Goal: Task Accomplishment & Management: Use online tool/utility

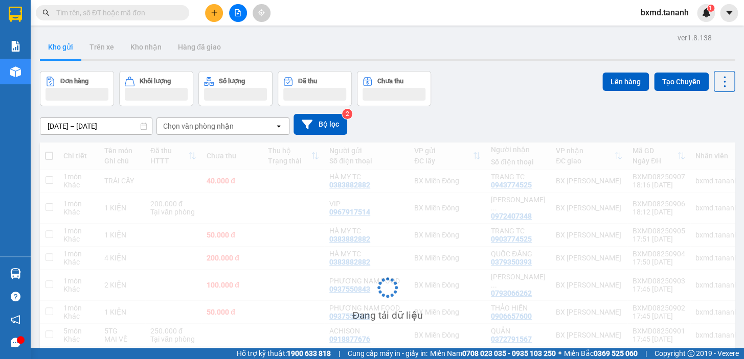
click at [146, 17] on input "text" at bounding box center [116, 12] width 121 height 11
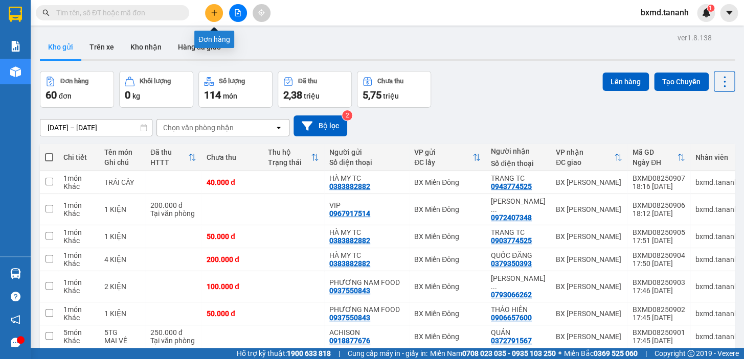
click at [215, 11] on icon "plus" at bounding box center [214, 12] width 7 height 7
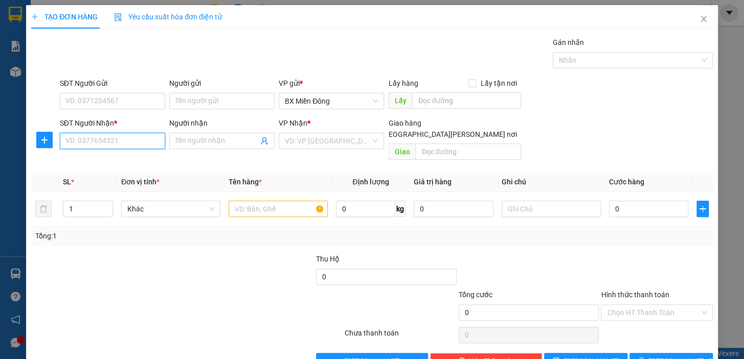
click at [130, 139] on input "SĐT Người Nhận *" at bounding box center [112, 141] width 105 height 16
click at [179, 143] on input "Người nhận" at bounding box center [216, 140] width 83 height 11
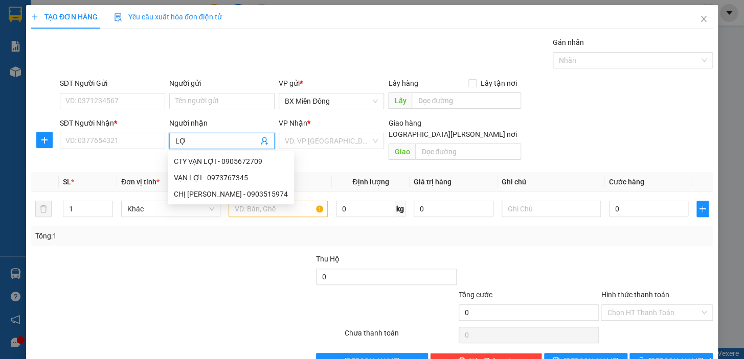
type input "L"
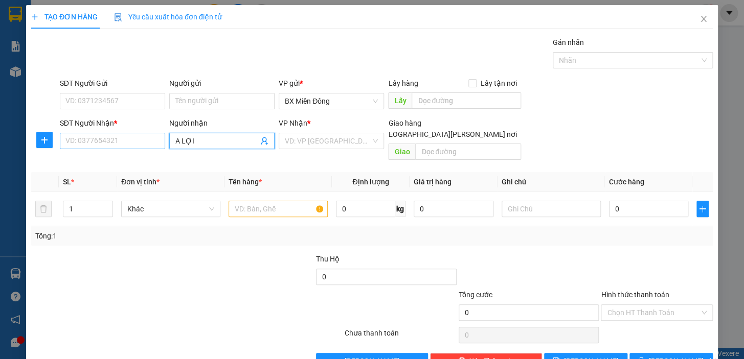
type input "A LỢI"
click at [147, 141] on input "SĐT Người Nhận *" at bounding box center [112, 141] width 105 height 16
click at [77, 140] on input "093502234" at bounding box center [112, 141] width 105 height 16
click at [88, 144] on input "093502234" at bounding box center [112, 141] width 105 height 16
type input "0935028234"
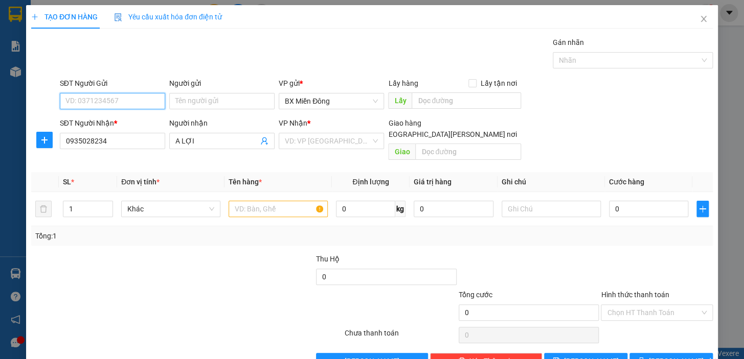
click at [108, 102] on input "SĐT Người Gửi" at bounding box center [112, 101] width 105 height 16
type input "0903865212"
click at [215, 109] on div "Người gửi Tên người gửi" at bounding box center [221, 96] width 105 height 36
click at [215, 106] on input "Người gửi" at bounding box center [221, 101] width 105 height 16
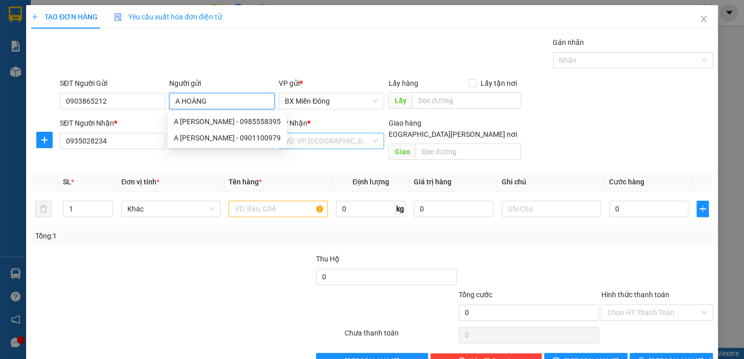
type input "A HOÀNG"
click at [316, 138] on input "search" at bounding box center [328, 140] width 86 height 15
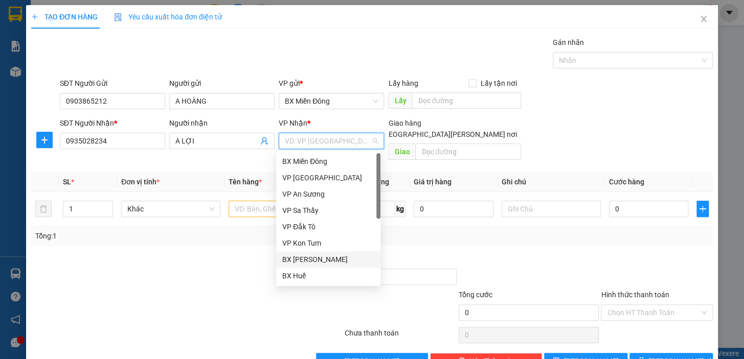
click at [358, 255] on div "BX [PERSON_NAME]" at bounding box center [328, 259] width 92 height 11
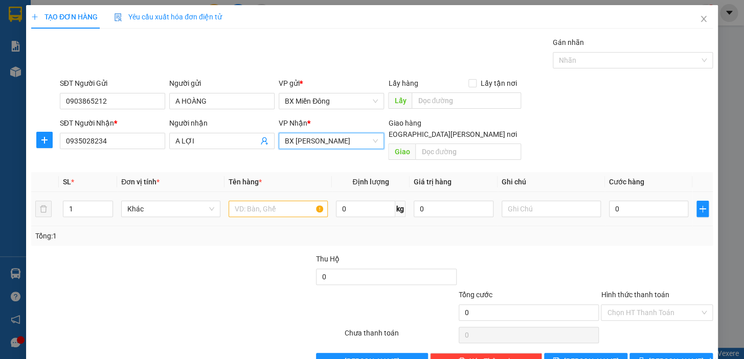
click at [287, 206] on td at bounding box center [277, 209] width 107 height 34
click at [288, 204] on input "text" at bounding box center [278, 209] width 99 height 16
type input "1 HỘP"
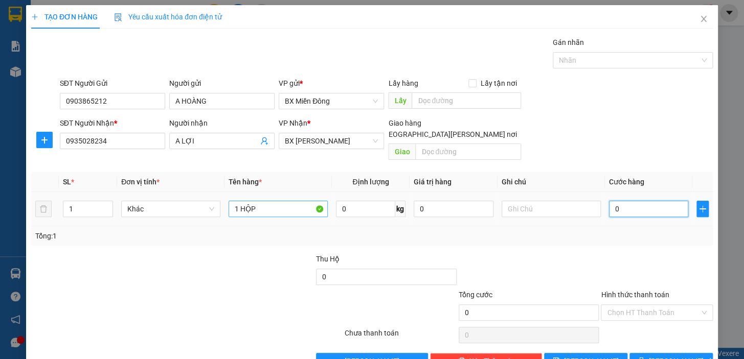
type input "3"
type input "30"
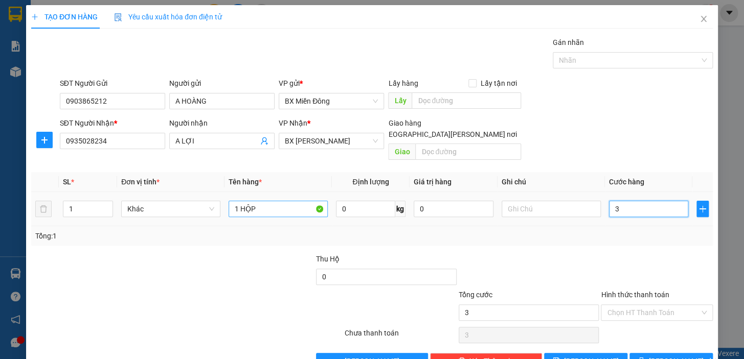
type input "30"
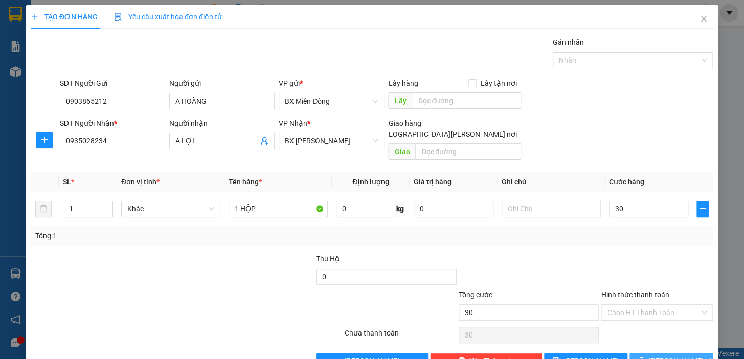
type input "30.000"
click at [664, 343] on span "[PERSON_NAME] và In" at bounding box center [685, 361] width 72 height 11
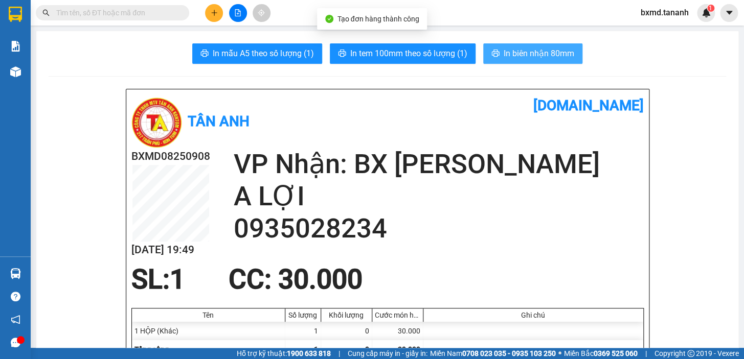
click at [527, 48] on span "In biên nhận 80mm" at bounding box center [539, 53] width 71 height 13
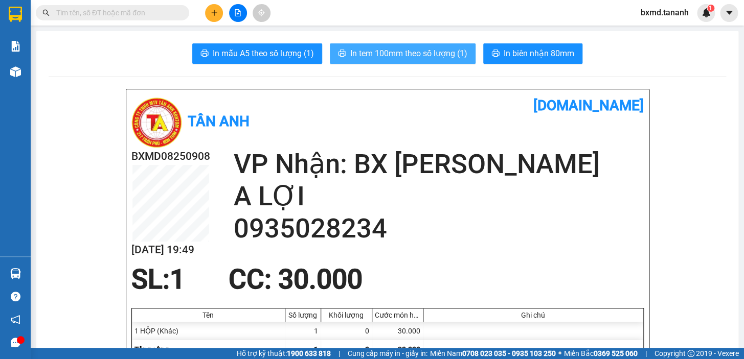
click at [456, 54] on span "In tem 100mm theo số lượng (1)" at bounding box center [408, 53] width 117 height 13
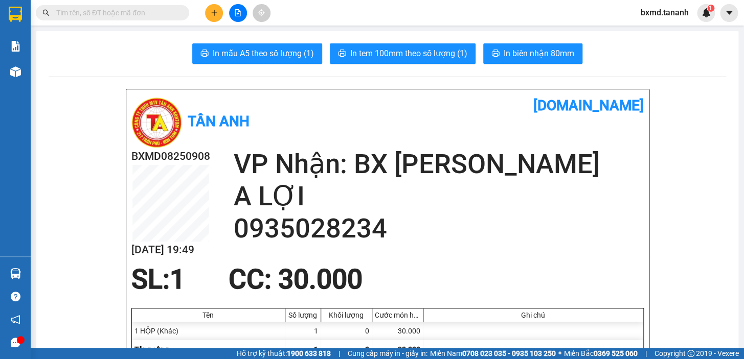
click at [147, 8] on input "text" at bounding box center [116, 12] width 121 height 11
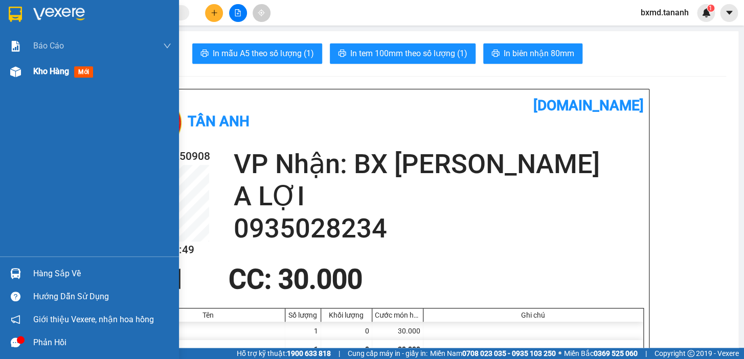
click at [15, 70] on img at bounding box center [15, 71] width 11 height 11
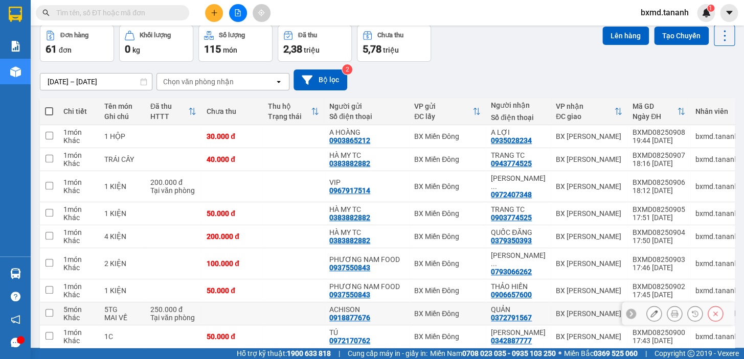
scroll to position [110, 0]
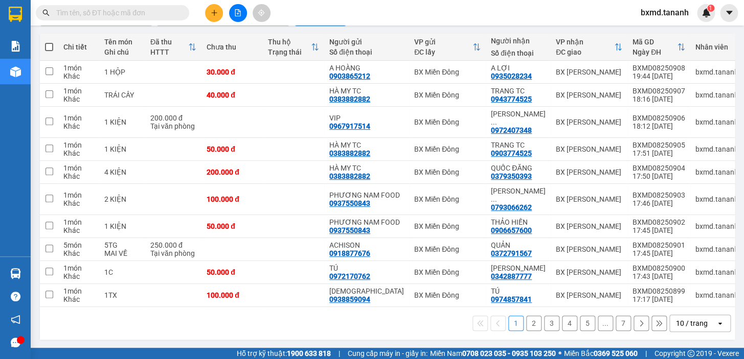
click at [526, 326] on button "2" at bounding box center [533, 323] width 15 height 15
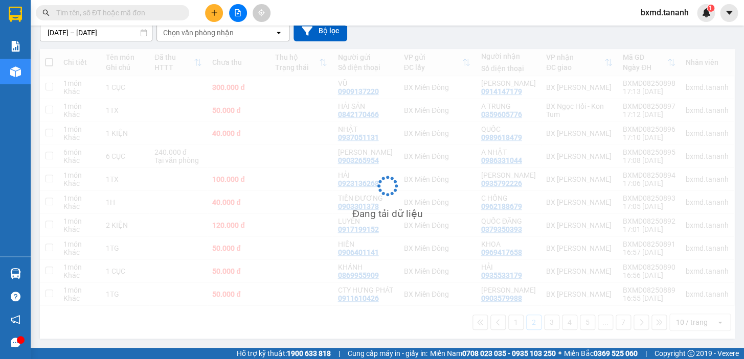
scroll to position [102, 0]
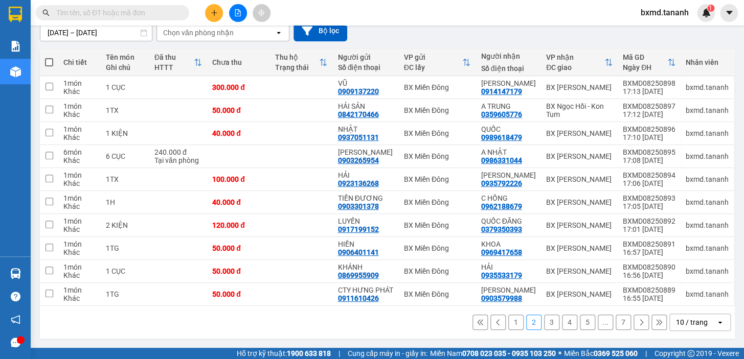
click at [544, 319] on button "3" at bounding box center [551, 322] width 15 height 15
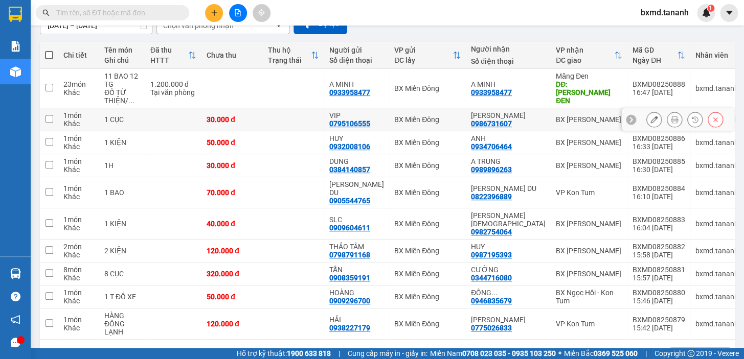
scroll to position [119, 0]
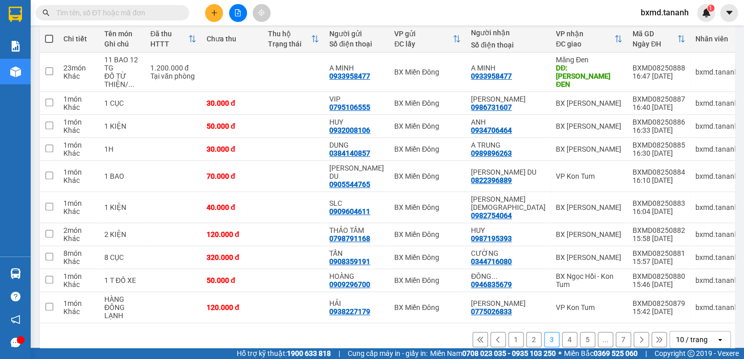
click at [562, 332] on button "4" at bounding box center [569, 339] width 15 height 15
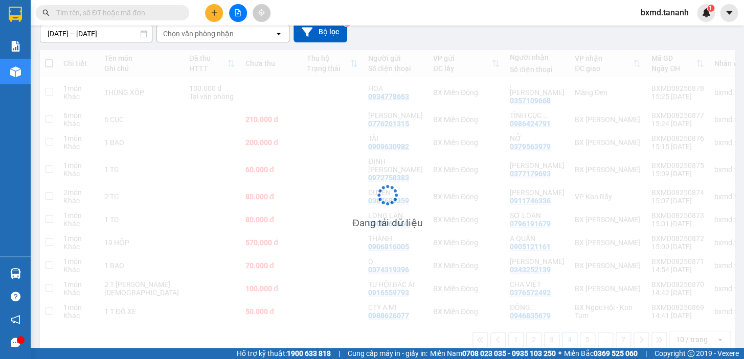
scroll to position [94, 0]
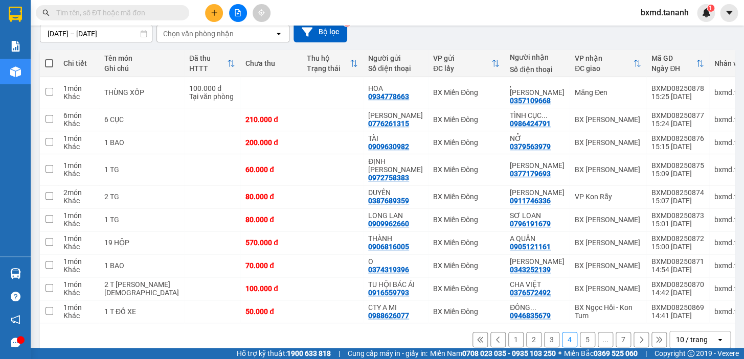
click at [580, 332] on button "5" at bounding box center [587, 339] width 15 height 15
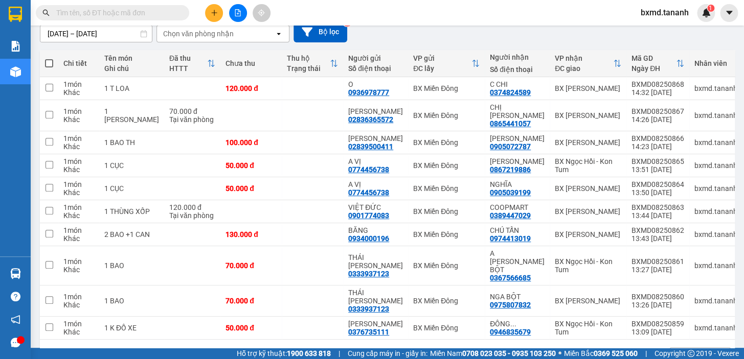
click at [598, 343] on button "6" at bounding box center [605, 356] width 15 height 15
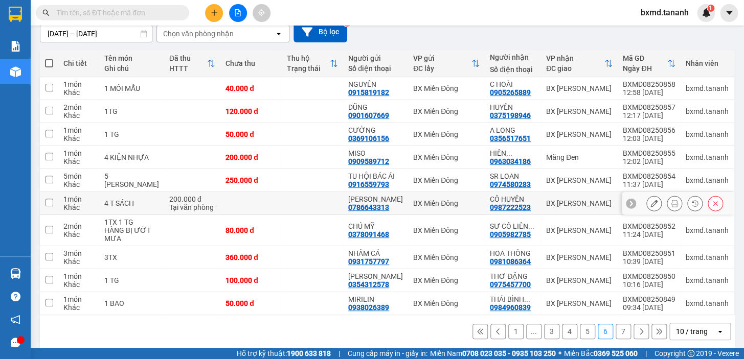
scroll to position [102, 0]
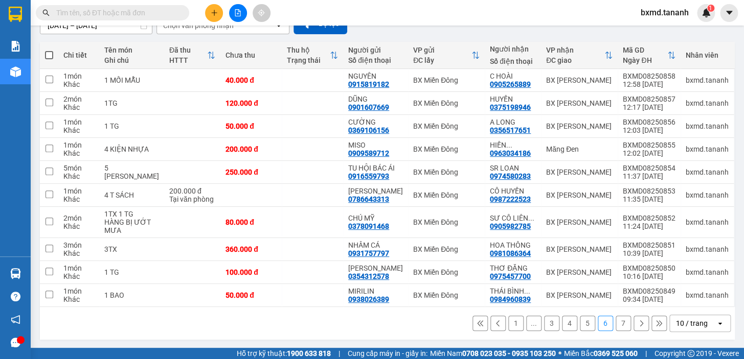
click at [617, 324] on button "7" at bounding box center [623, 323] width 15 height 15
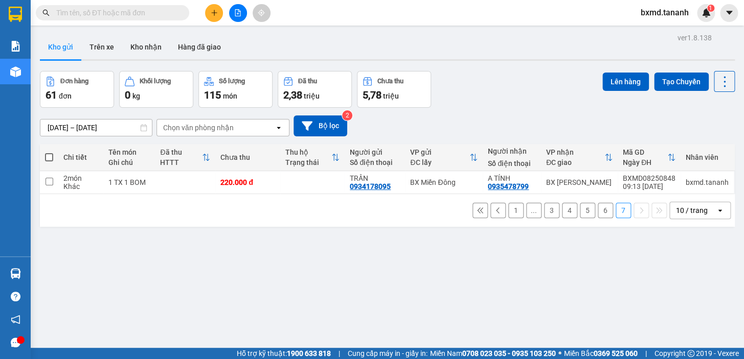
scroll to position [46, 0]
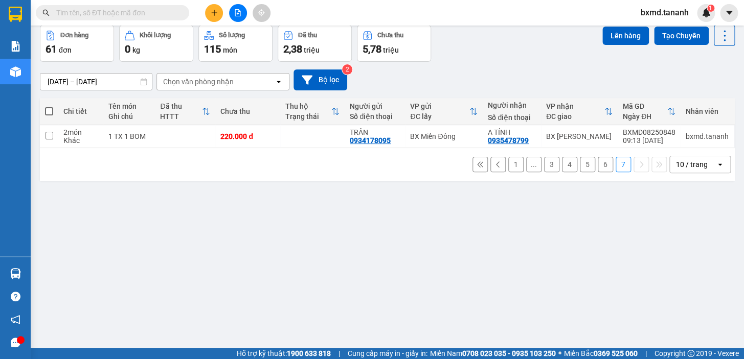
click at [219, 18] on button at bounding box center [214, 13] width 18 height 18
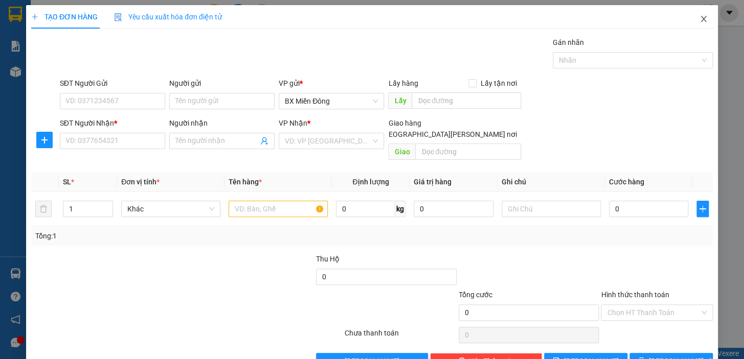
click at [701, 22] on span "Close" at bounding box center [703, 19] width 29 height 29
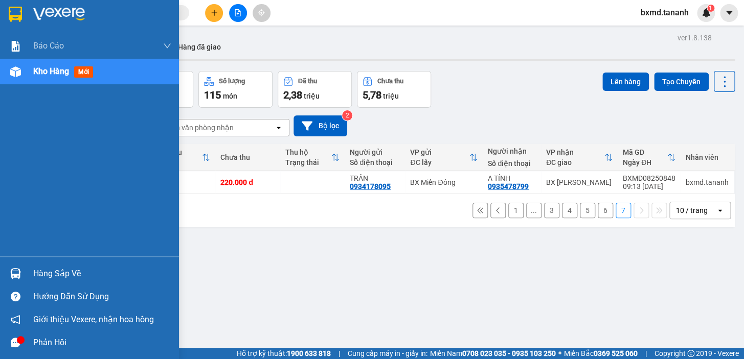
click at [21, 78] on div at bounding box center [16, 72] width 18 height 18
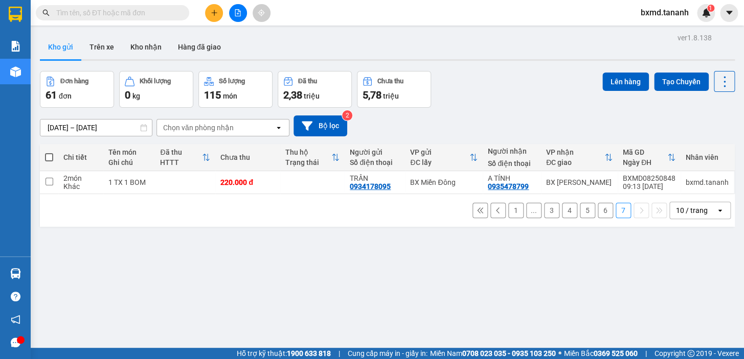
click at [49, 158] on span at bounding box center [49, 157] width 8 height 8
click at [49, 152] on input "checkbox" at bounding box center [49, 152] width 0 height 0
checkbox input "true"
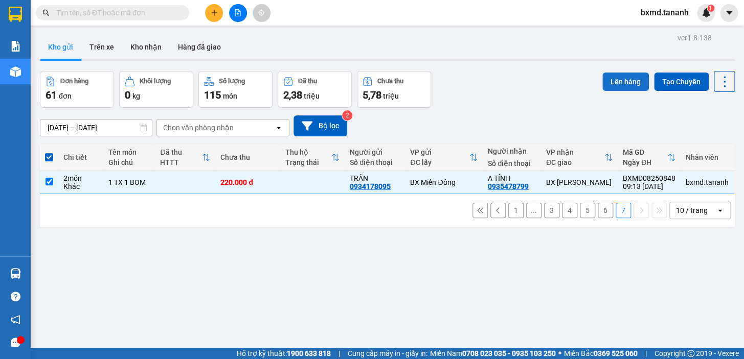
click at [621, 86] on button "Lên hàng" at bounding box center [625, 82] width 47 height 18
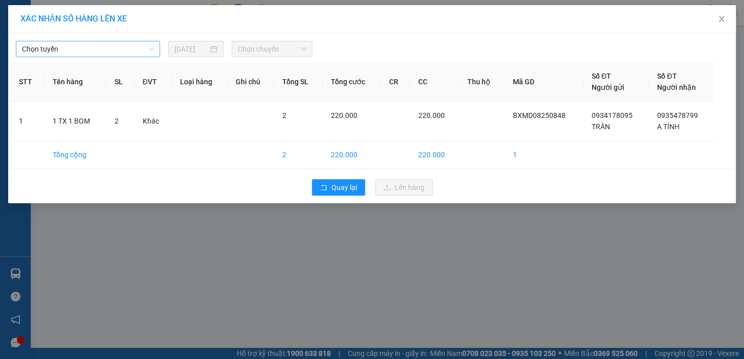
click at [127, 45] on span "Chọn tuyến" at bounding box center [88, 48] width 132 height 15
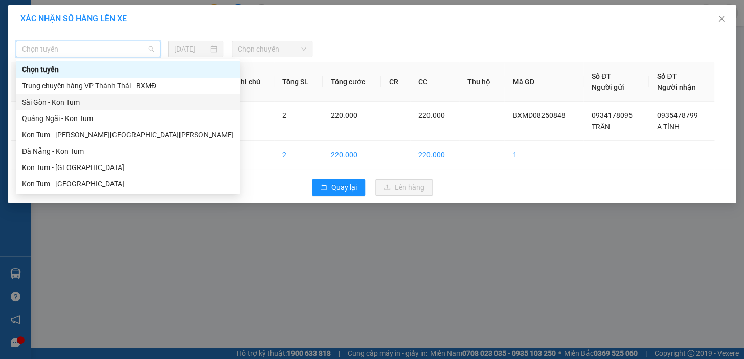
click at [106, 102] on div "Sài Gòn - Kon Tum" at bounding box center [128, 102] width 212 height 11
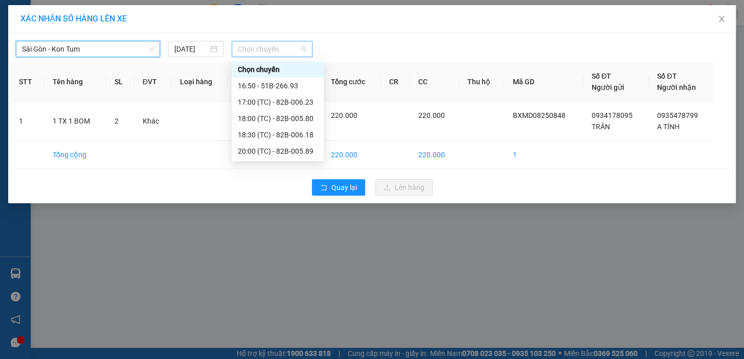
click at [297, 45] on span "Chọn chuyến" at bounding box center [272, 48] width 69 height 15
click at [302, 151] on div "20:00 (TC) - 82B-005.89" at bounding box center [278, 151] width 80 height 11
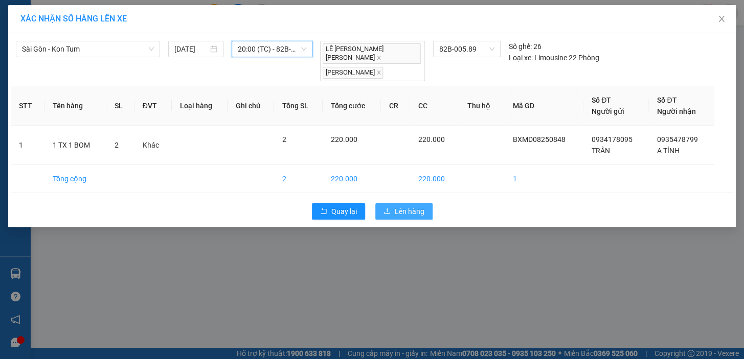
click at [400, 206] on span "Lên hàng" at bounding box center [410, 211] width 30 height 11
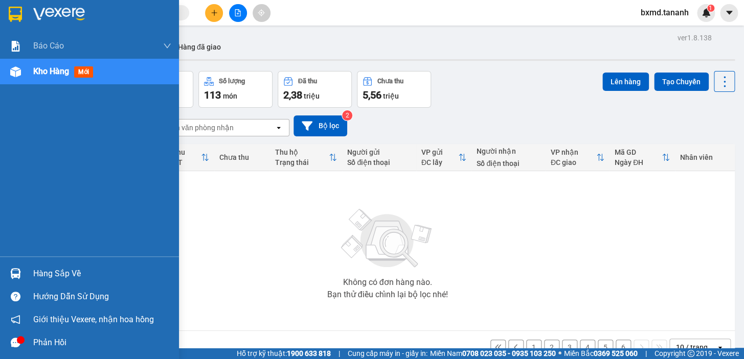
click at [34, 74] on span "Kho hàng" at bounding box center [51, 71] width 36 height 10
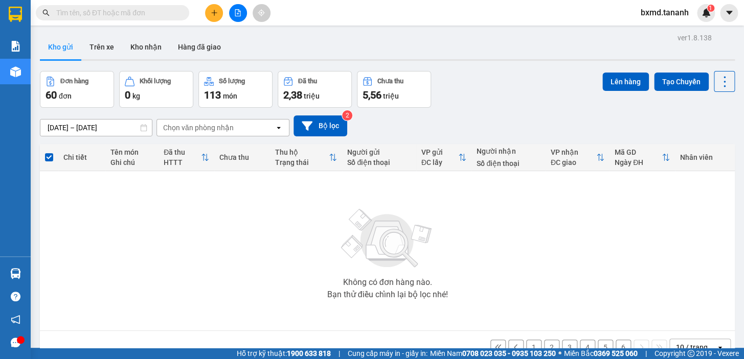
scroll to position [47, 0]
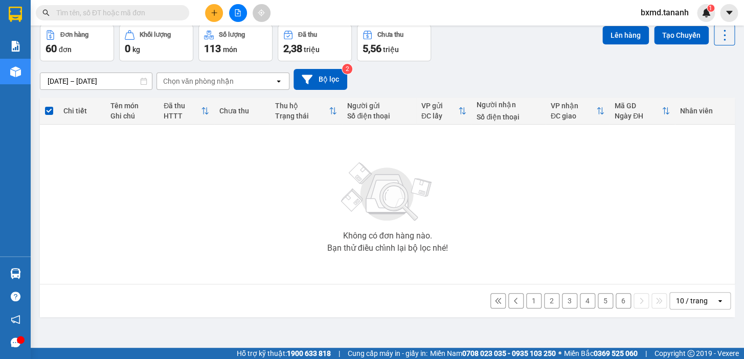
click at [533, 301] on button "1" at bounding box center [533, 300] width 15 height 15
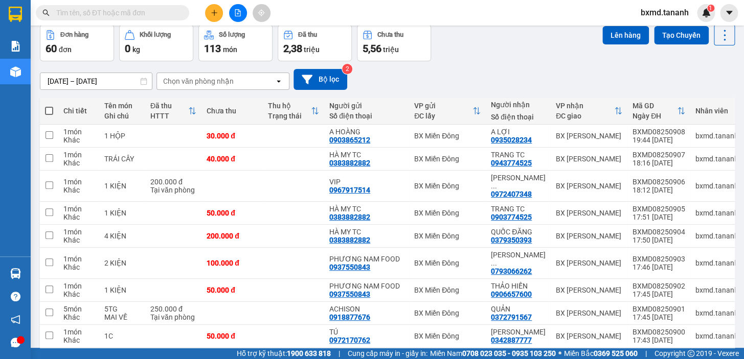
click at [46, 113] on span at bounding box center [49, 111] width 8 height 8
click at [49, 106] on input "checkbox" at bounding box center [49, 106] width 0 height 0
checkbox input "true"
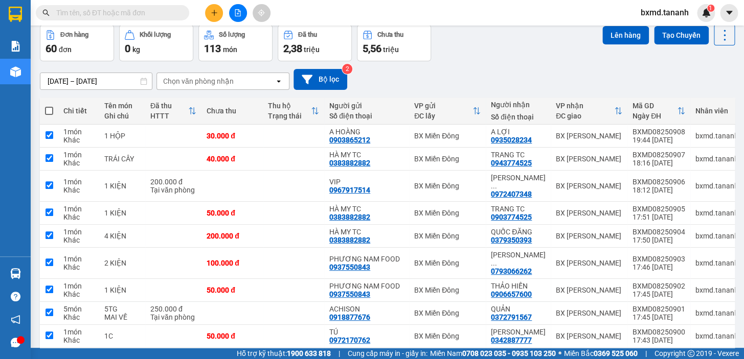
checkbox input "true"
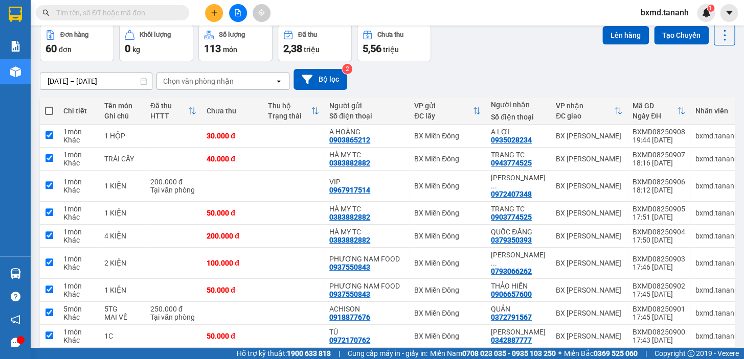
checkbox input "true"
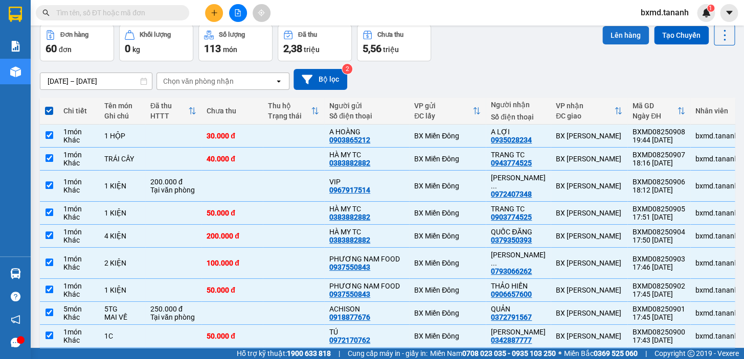
click at [615, 36] on button "Lên hàng" at bounding box center [625, 35] width 47 height 18
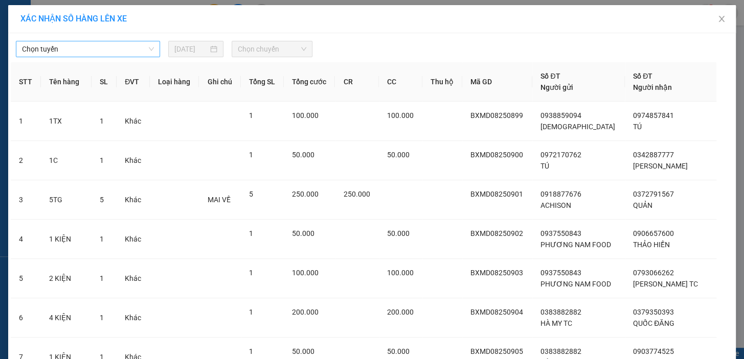
click at [79, 53] on span "Chọn tuyến" at bounding box center [88, 48] width 132 height 15
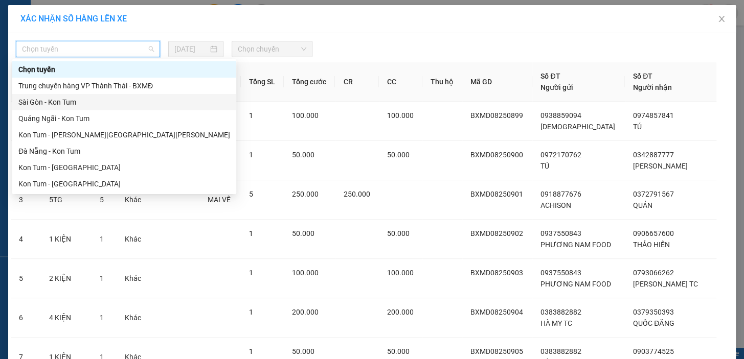
click at [97, 94] on div "Sài Gòn - Kon Tum" at bounding box center [124, 102] width 224 height 16
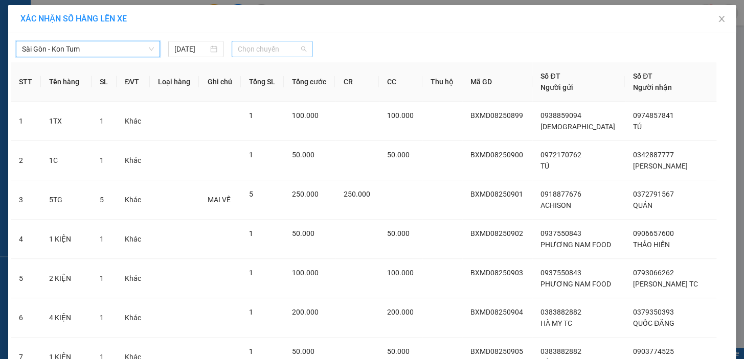
click at [272, 49] on span "Chọn chuyến" at bounding box center [272, 48] width 69 height 15
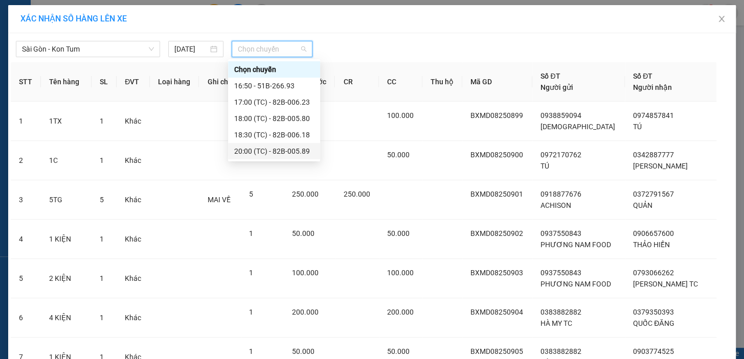
click at [277, 147] on div "20:00 (TC) - 82B-005.89" at bounding box center [274, 151] width 80 height 11
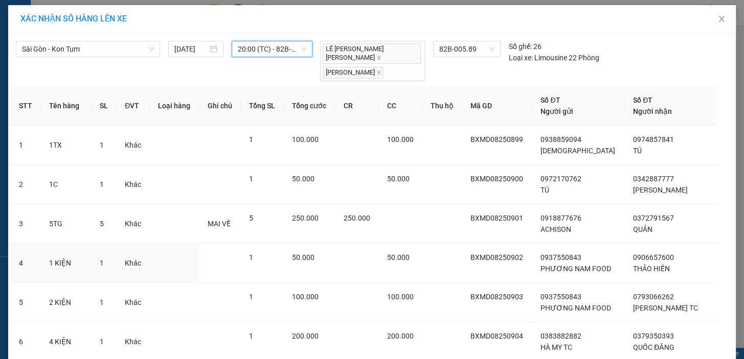
scroll to position [225, 0]
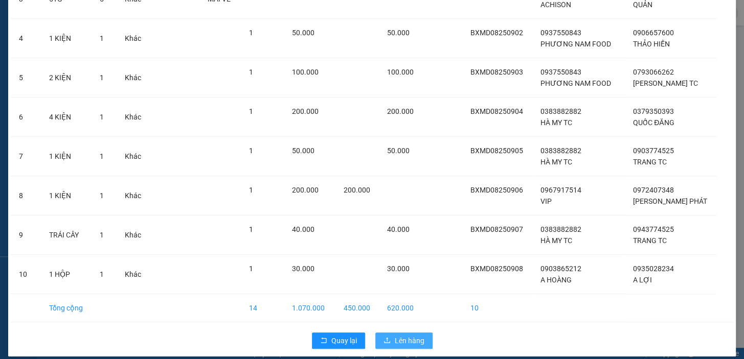
click at [399, 335] on span "Lên hàng" at bounding box center [410, 340] width 30 height 11
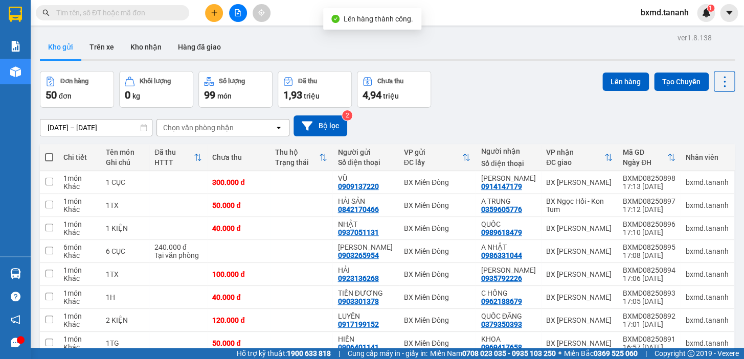
click at [48, 157] on span at bounding box center [49, 157] width 8 height 8
click at [49, 152] on input "checkbox" at bounding box center [49, 152] width 0 height 0
checkbox input "true"
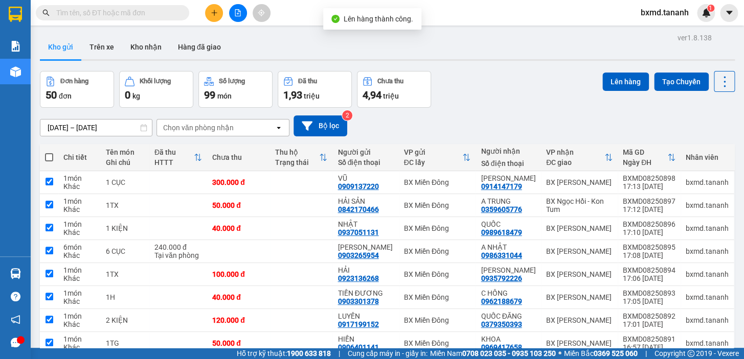
checkbox input "true"
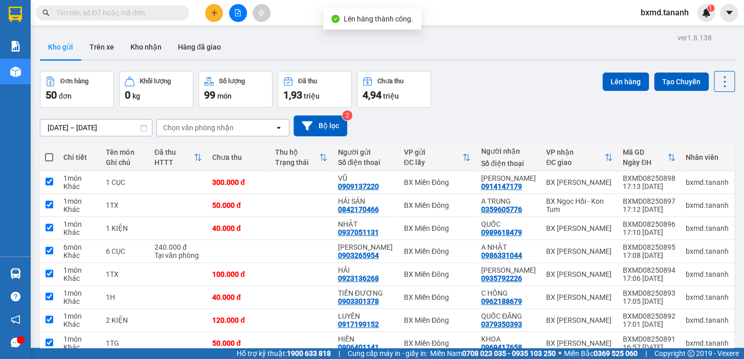
checkbox input "true"
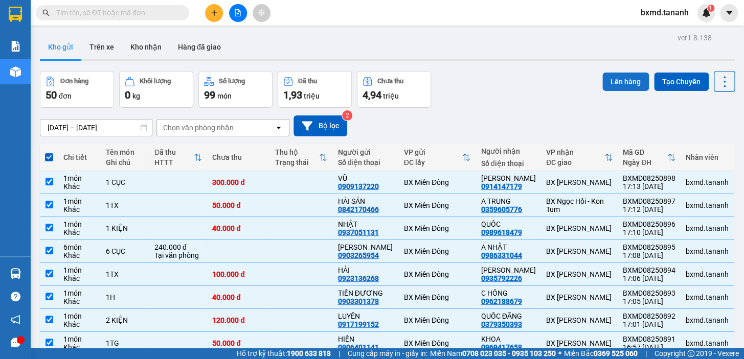
click at [628, 87] on button "Lên hàng" at bounding box center [625, 82] width 47 height 18
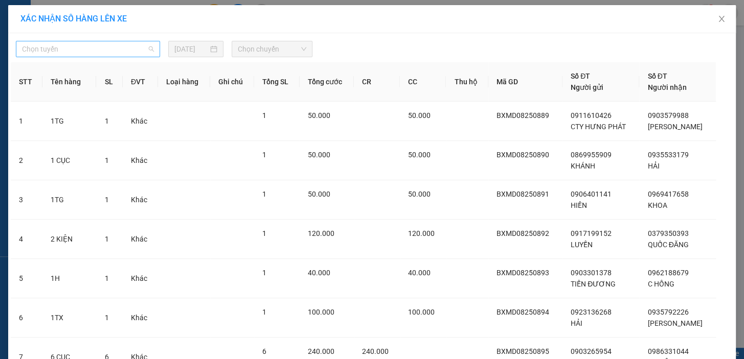
click at [104, 53] on span "Chọn tuyến" at bounding box center [88, 48] width 132 height 15
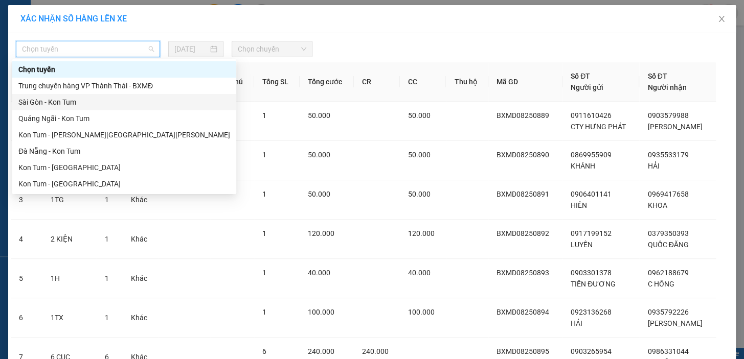
click at [101, 105] on div "Sài Gòn - Kon Tum" at bounding box center [124, 102] width 212 height 11
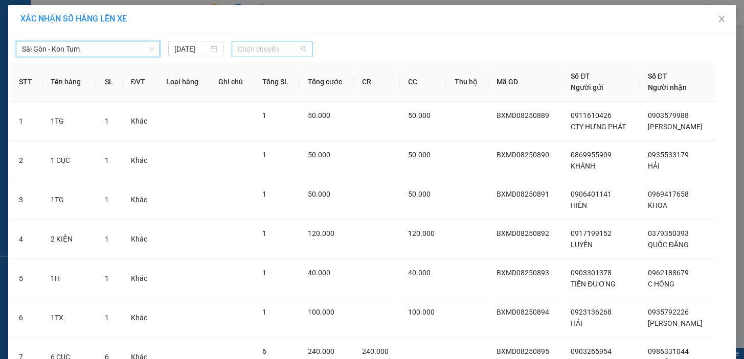
click at [298, 51] on span "Chọn chuyến" at bounding box center [272, 48] width 69 height 15
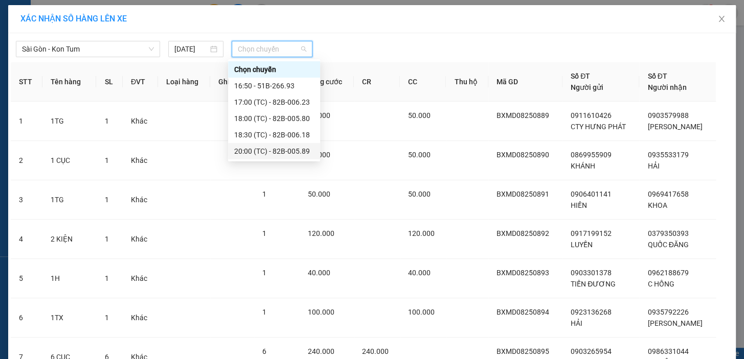
click at [302, 150] on div "20:00 (TC) - 82B-005.89" at bounding box center [274, 151] width 80 height 11
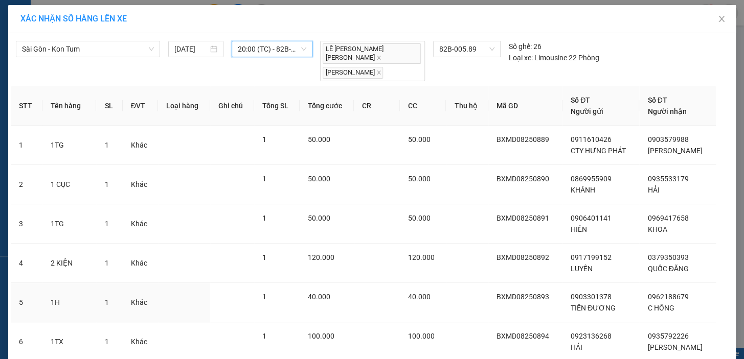
scroll to position [225, 0]
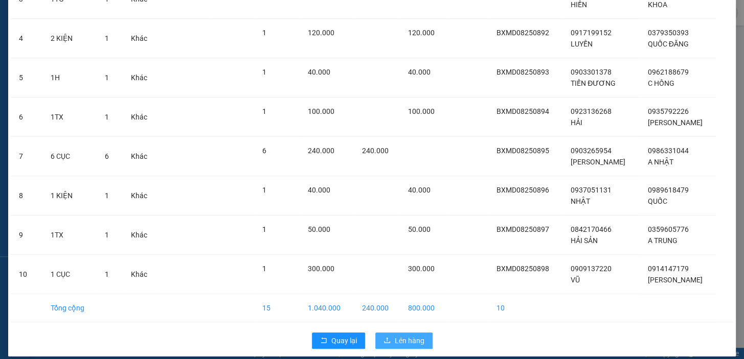
click at [395, 335] on span "Lên hàng" at bounding box center [410, 340] width 30 height 11
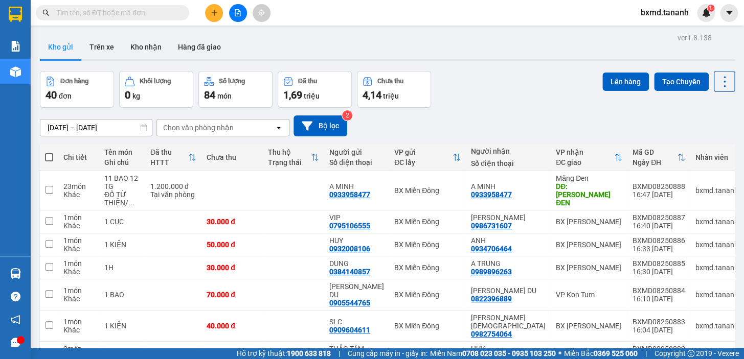
click at [47, 156] on span at bounding box center [49, 157] width 8 height 8
click at [49, 152] on input "checkbox" at bounding box center [49, 152] width 0 height 0
checkbox input "true"
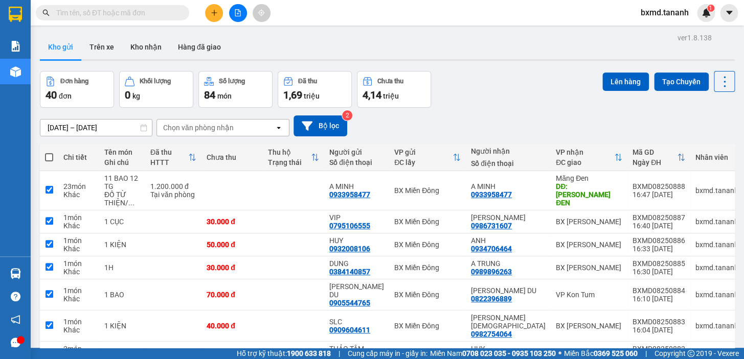
checkbox input "true"
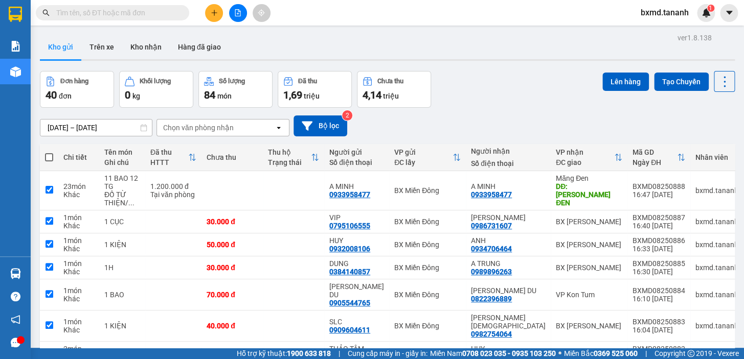
checkbox input "true"
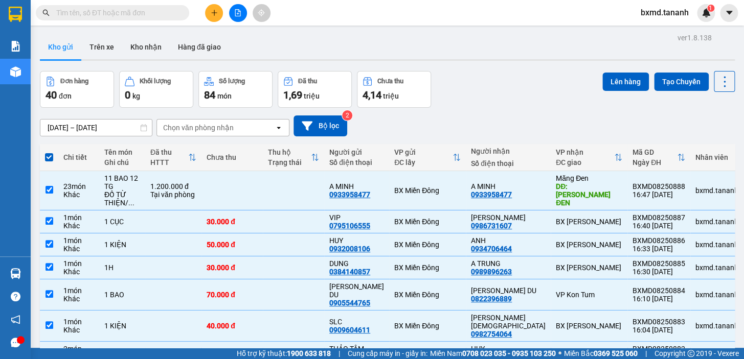
click at [590, 84] on div "Đơn hàng 40 đơn [PERSON_NAME] 0 kg Số [PERSON_NAME] 84 món Đã thu 1,69 [PERSON_…" at bounding box center [387, 89] width 695 height 37
click at [602, 84] on button "Lên hàng" at bounding box center [625, 82] width 47 height 18
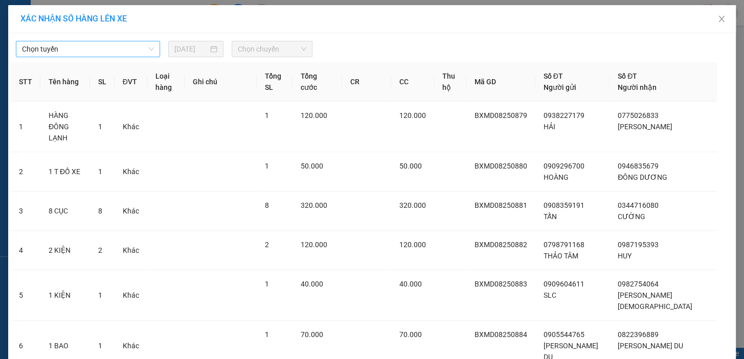
click at [149, 48] on span "Chọn tuyến" at bounding box center [88, 48] width 132 height 15
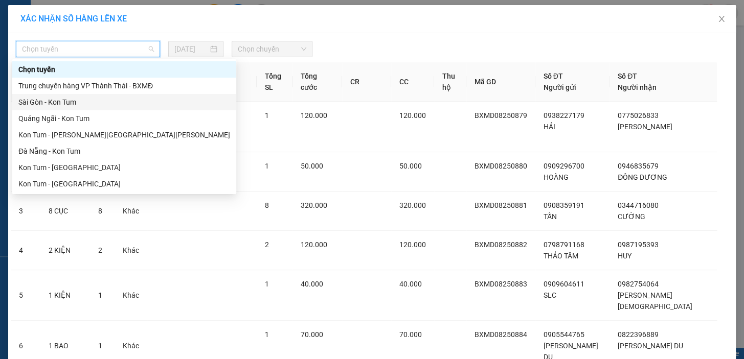
click at [117, 107] on div "Sài Gòn - Kon Tum" at bounding box center [124, 102] width 212 height 11
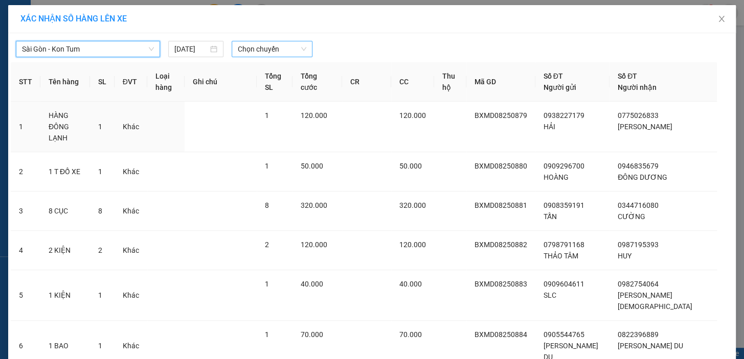
click at [302, 47] on div "Chọn chuyến" at bounding box center [272, 49] width 81 height 16
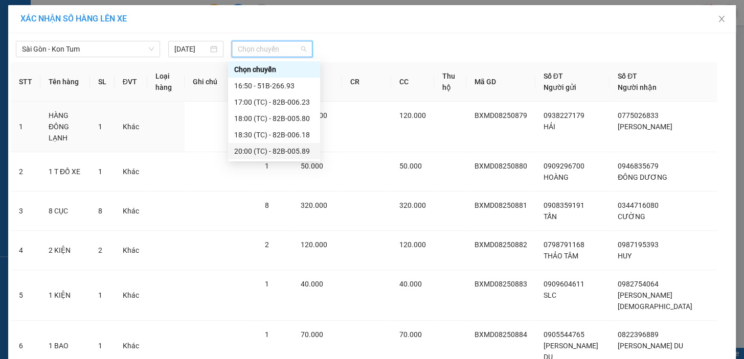
click at [289, 146] on div "20:00 (TC) - 82B-005.89" at bounding box center [274, 151] width 80 height 11
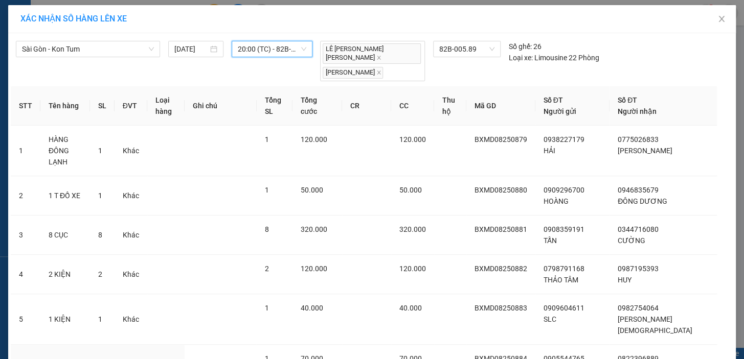
scroll to position [236, 0]
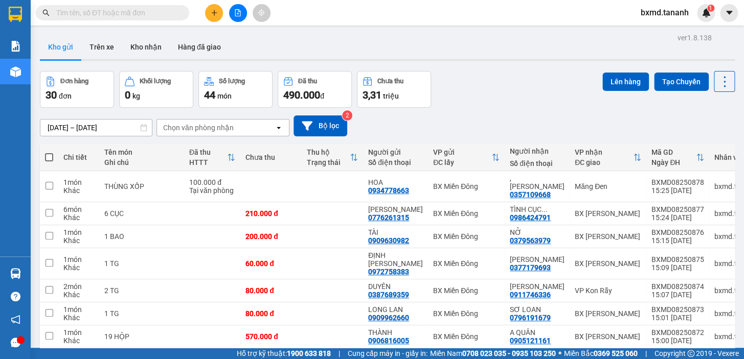
click at [48, 154] on span at bounding box center [49, 157] width 8 height 8
click at [49, 152] on input "checkbox" at bounding box center [49, 152] width 0 height 0
checkbox input "true"
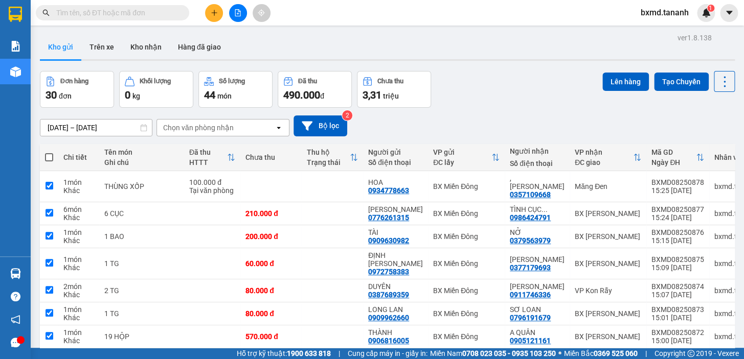
checkbox input "true"
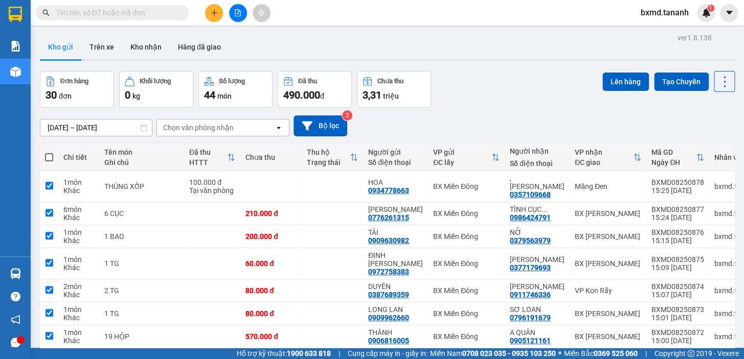
checkbox input "true"
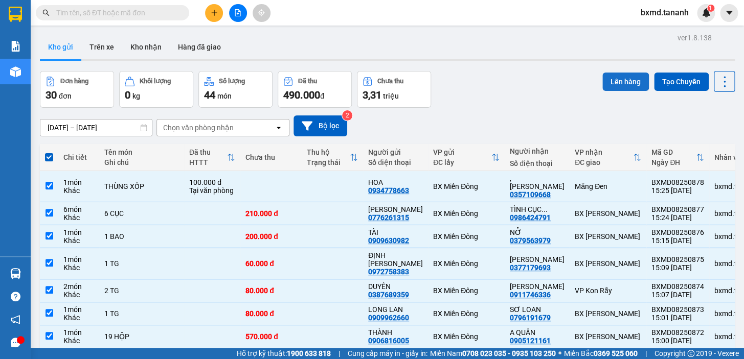
click at [606, 87] on button "Lên hàng" at bounding box center [625, 82] width 47 height 18
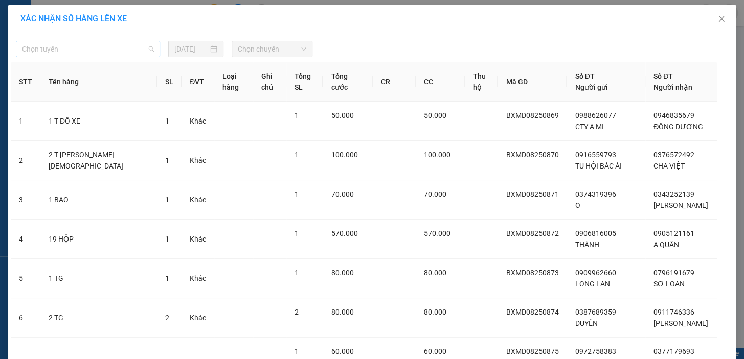
click at [147, 52] on span "Chọn tuyến" at bounding box center [88, 48] width 132 height 15
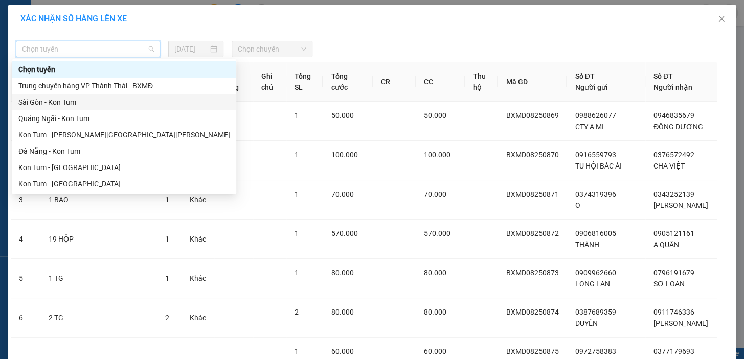
click at [98, 107] on div "Sài Gòn - Kon Tum" at bounding box center [124, 102] width 212 height 11
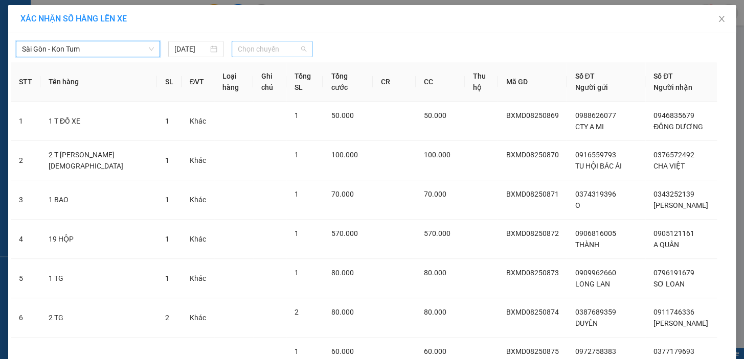
drag, startPoint x: 260, startPoint y: 52, endPoint x: 261, endPoint y: 78, distance: 26.1
click at [260, 52] on span "Chọn chuyến" at bounding box center [272, 48] width 69 height 15
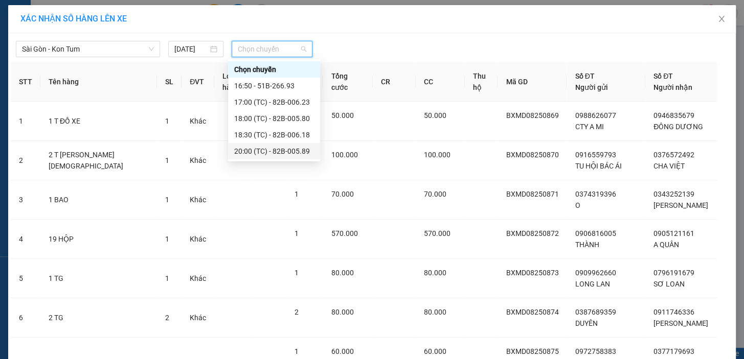
click at [271, 147] on div "20:00 (TC) - 82B-005.89" at bounding box center [274, 151] width 80 height 11
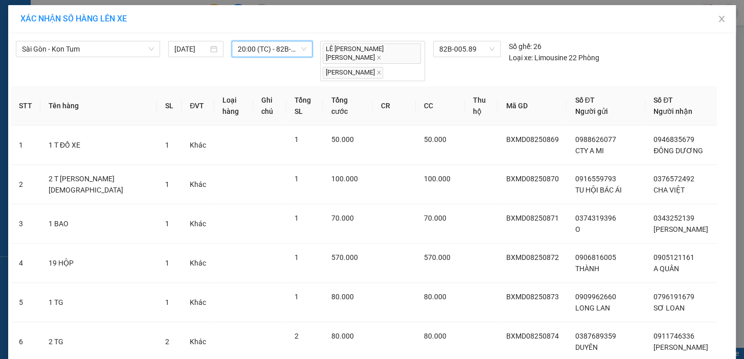
scroll to position [225, 0]
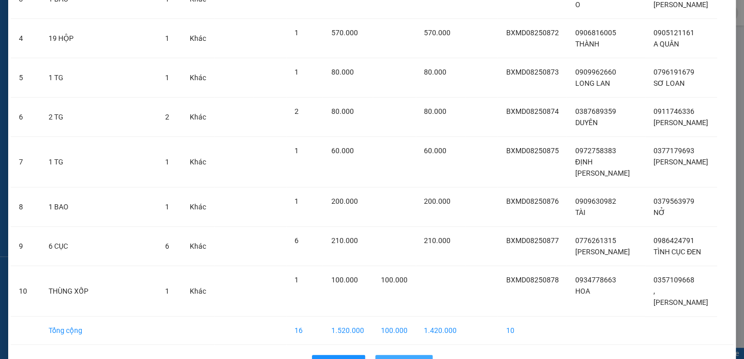
click at [390, 343] on button "Lên hàng" at bounding box center [403, 363] width 57 height 16
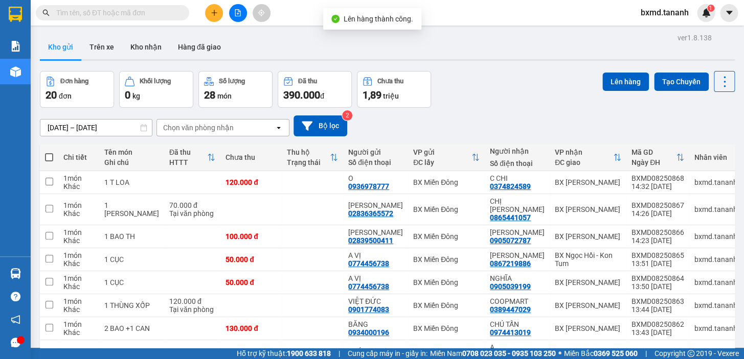
click at [51, 158] on span at bounding box center [49, 157] width 8 height 8
click at [49, 152] on input "checkbox" at bounding box center [49, 152] width 0 height 0
checkbox input "true"
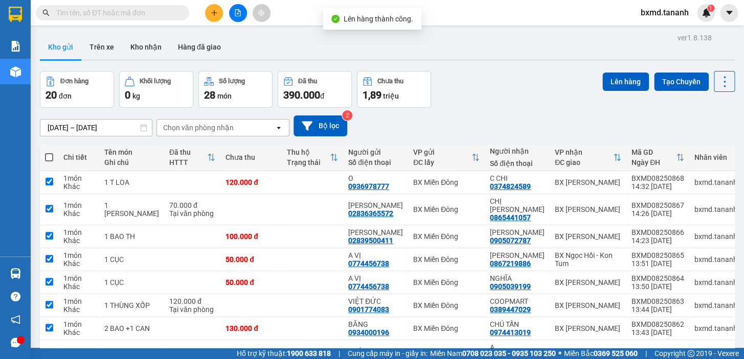
checkbox input "true"
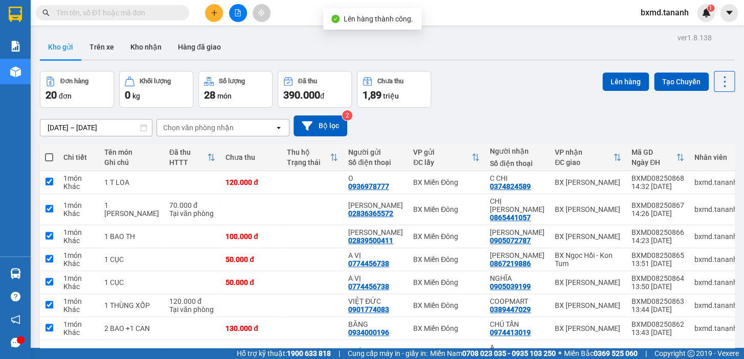
checkbox input "true"
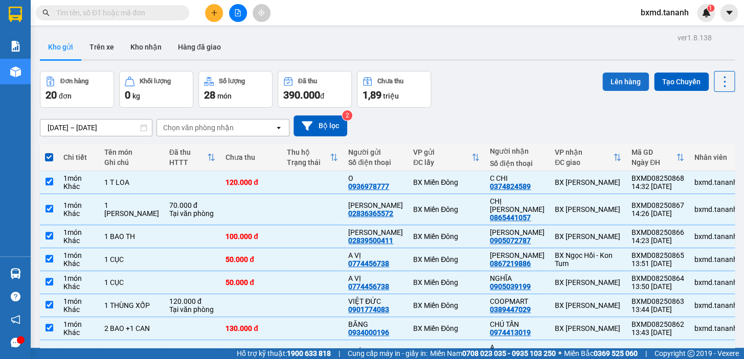
click at [624, 88] on button "Lên hàng" at bounding box center [625, 82] width 47 height 18
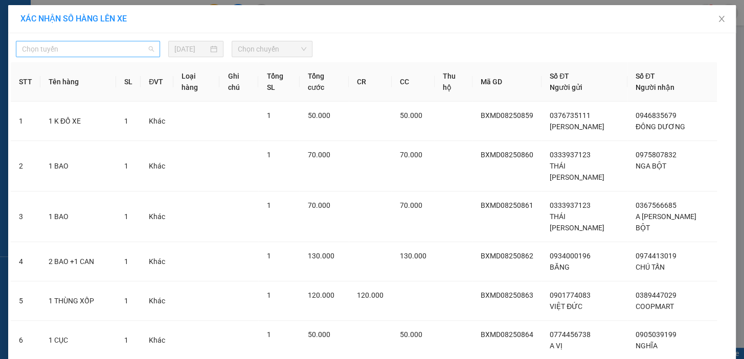
click at [148, 46] on span "Chọn tuyến" at bounding box center [88, 48] width 132 height 15
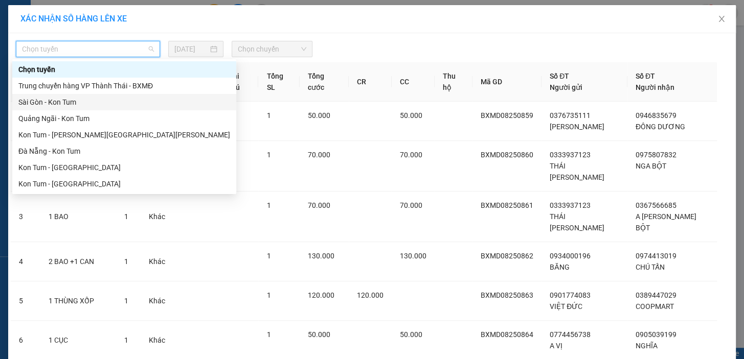
click at [98, 104] on div "Sài Gòn - Kon Tum" at bounding box center [124, 102] width 212 height 11
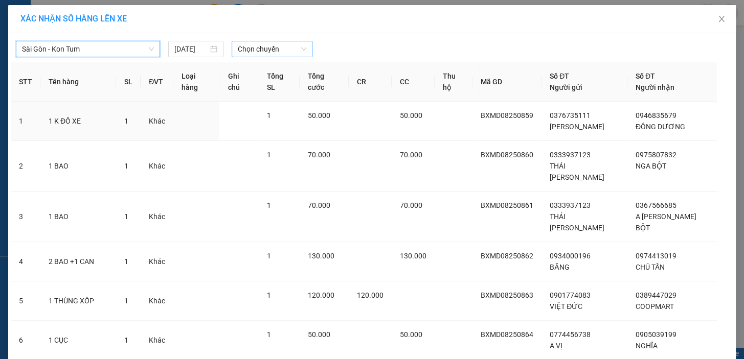
click at [281, 54] on span "Chọn chuyến" at bounding box center [272, 48] width 69 height 15
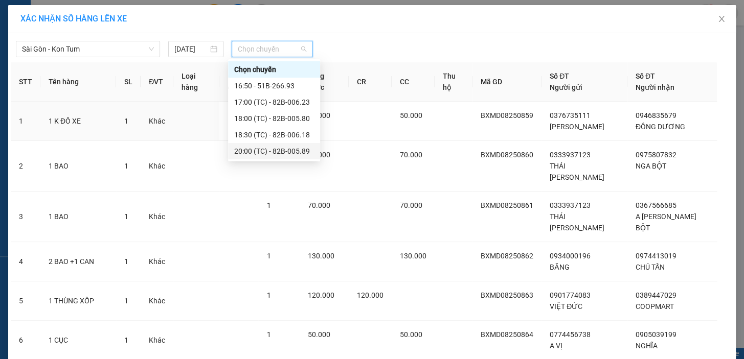
click at [274, 154] on div "20:00 (TC) - 82B-005.89" at bounding box center [274, 151] width 80 height 11
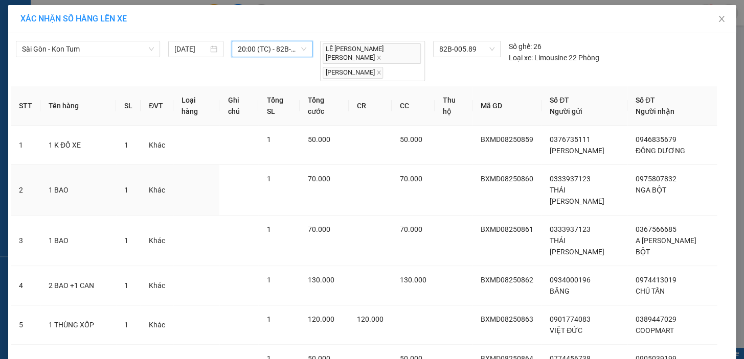
scroll to position [225, 0]
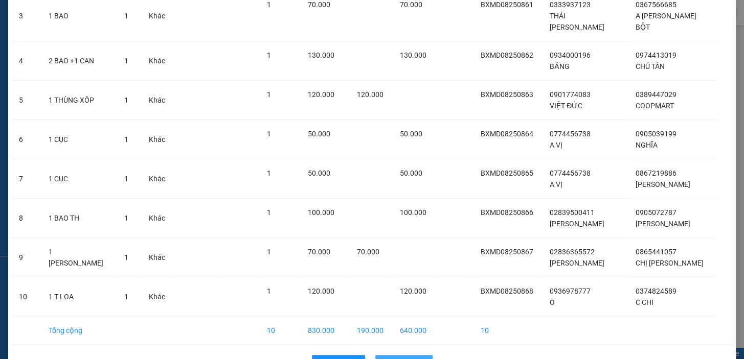
click at [411, 343] on button "Lên hàng" at bounding box center [403, 363] width 57 height 16
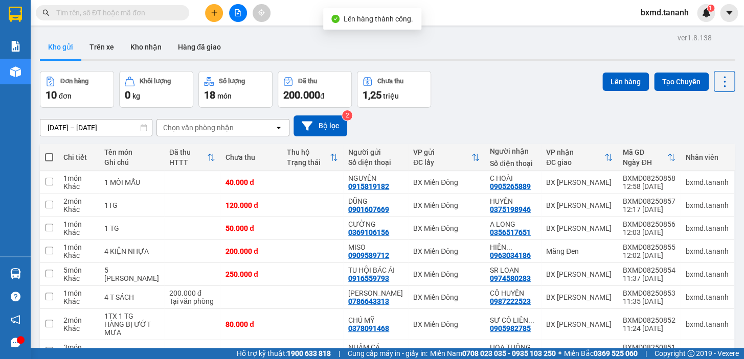
click at [52, 159] on span at bounding box center [49, 157] width 8 height 8
click at [49, 152] on input "checkbox" at bounding box center [49, 152] width 0 height 0
checkbox input "true"
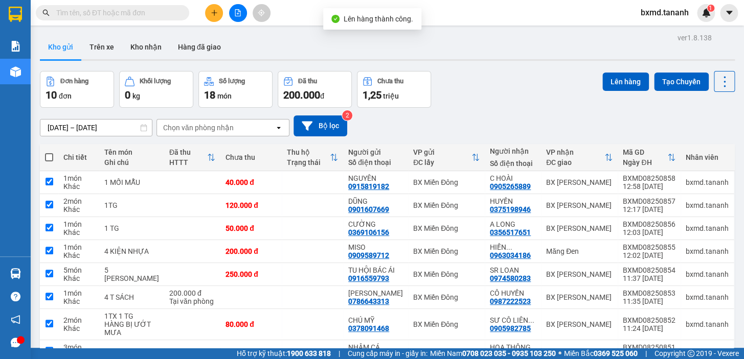
checkbox input "true"
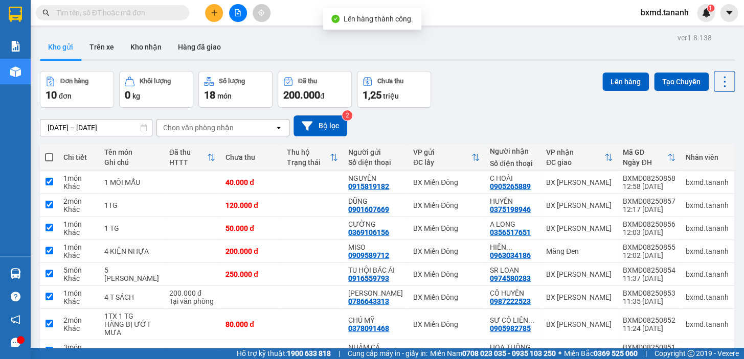
checkbox input "true"
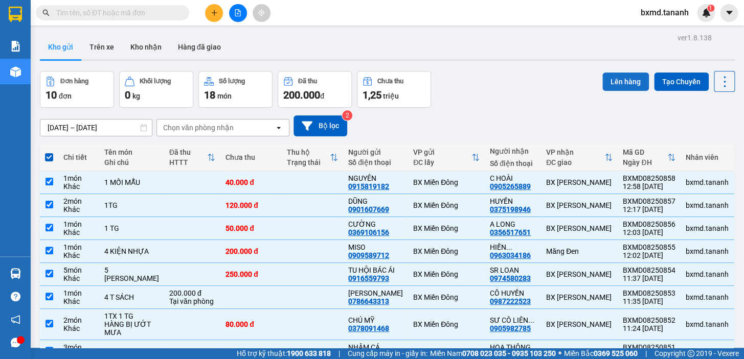
click at [618, 87] on button "Lên hàng" at bounding box center [625, 82] width 47 height 18
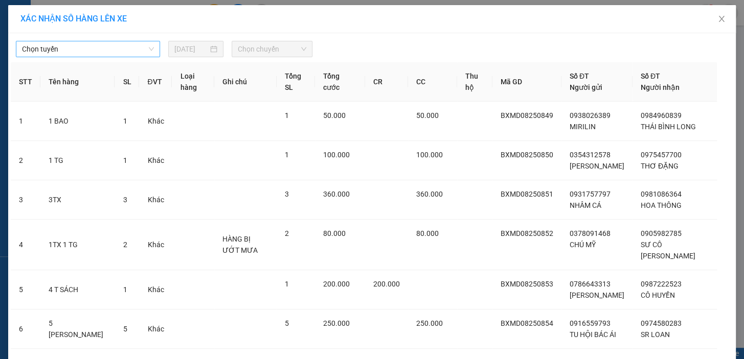
click at [144, 54] on span "Chọn tuyến" at bounding box center [88, 48] width 132 height 15
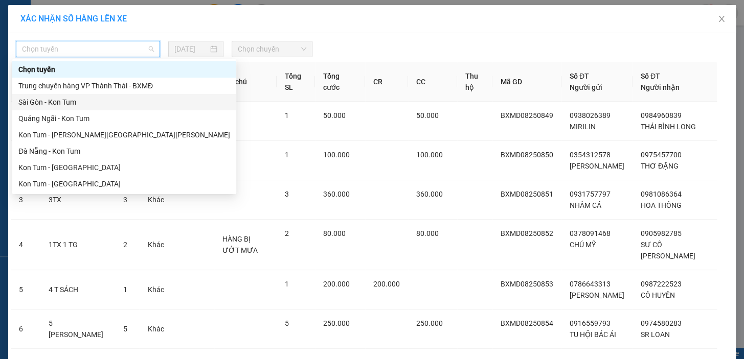
click at [109, 99] on div "Sài Gòn - Kon Tum" at bounding box center [124, 102] width 212 height 11
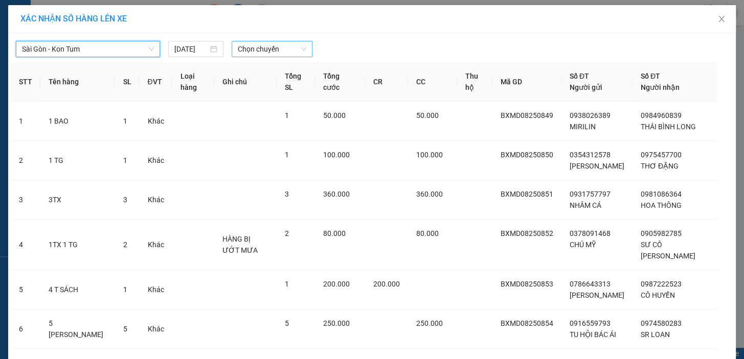
click at [274, 49] on span "Chọn chuyến" at bounding box center [272, 48] width 69 height 15
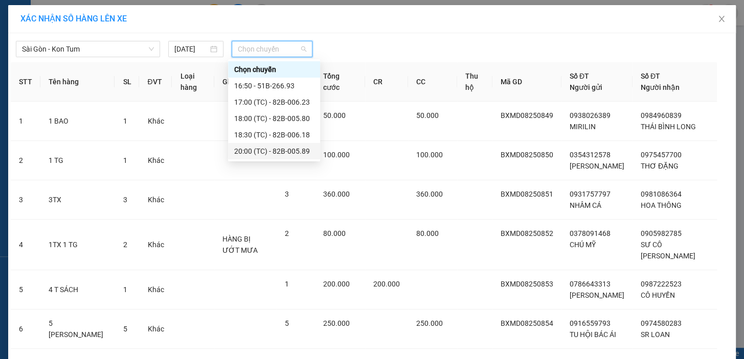
click at [281, 148] on div "20:00 (TC) - 82B-005.89" at bounding box center [274, 151] width 80 height 11
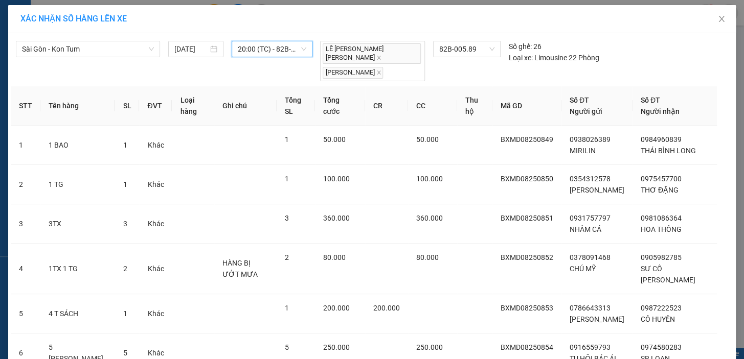
scroll to position [225, 0]
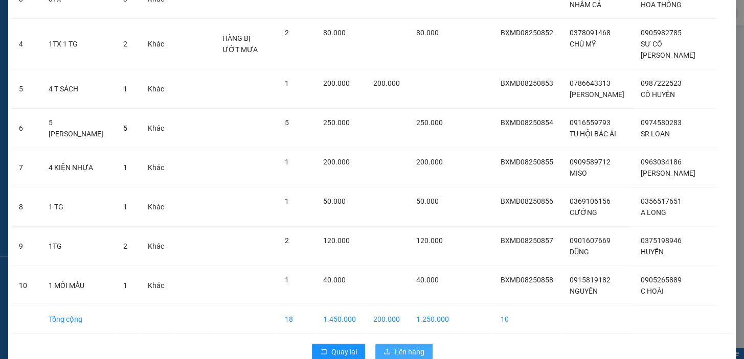
click at [388, 343] on button "Lên hàng" at bounding box center [403, 352] width 57 height 16
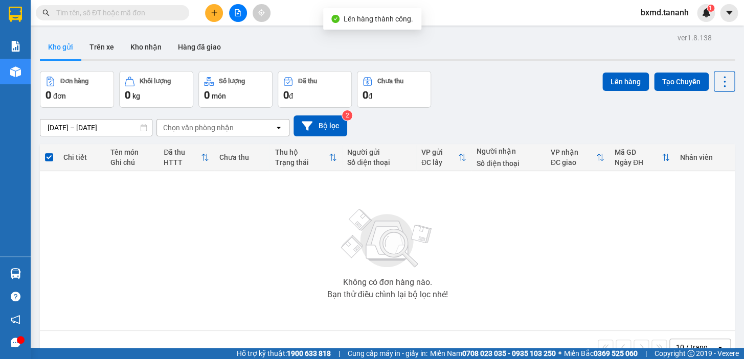
click at [236, 17] on button at bounding box center [238, 13] width 18 height 18
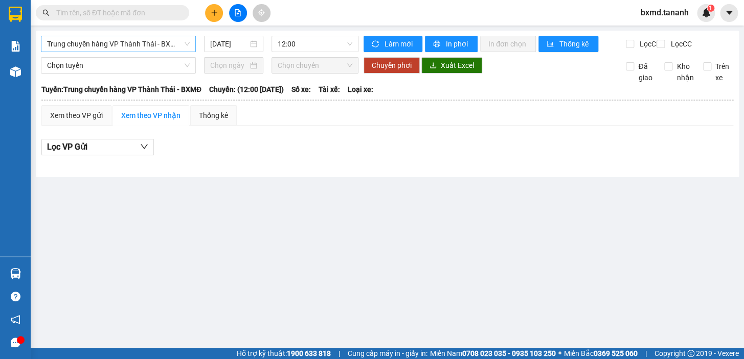
click at [157, 41] on span "Trung chuyển hàng VP Thành Thái - BXMĐ" at bounding box center [118, 43] width 143 height 15
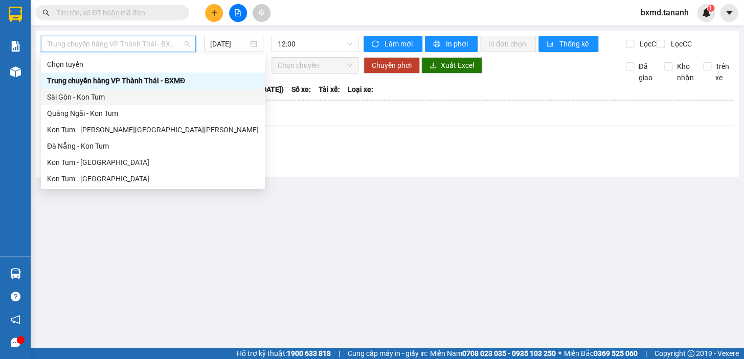
click at [118, 99] on div "Sài Gòn - Kon Tum" at bounding box center [153, 97] width 212 height 11
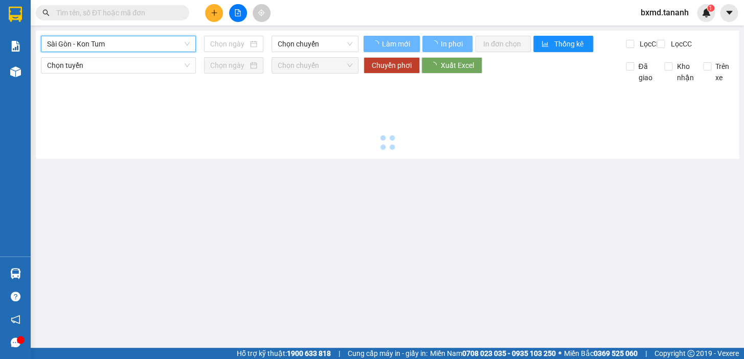
type input "[DATE]"
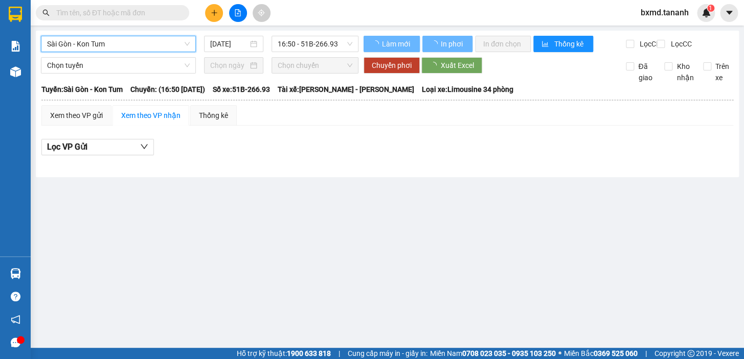
click at [313, 41] on span "16:50 - 51B-266.93" at bounding box center [315, 43] width 75 height 15
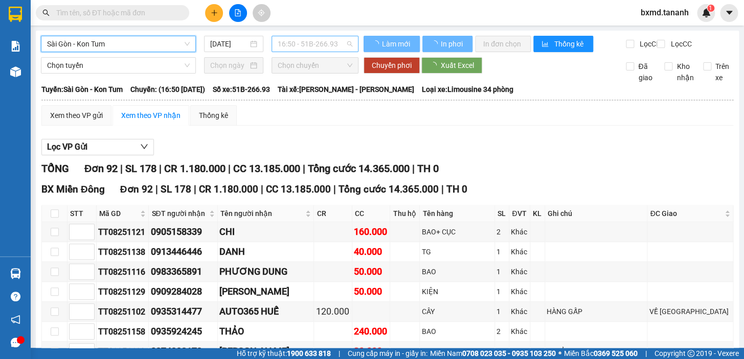
click at [326, 46] on span "16:50 - 51B-266.93" at bounding box center [315, 43] width 75 height 15
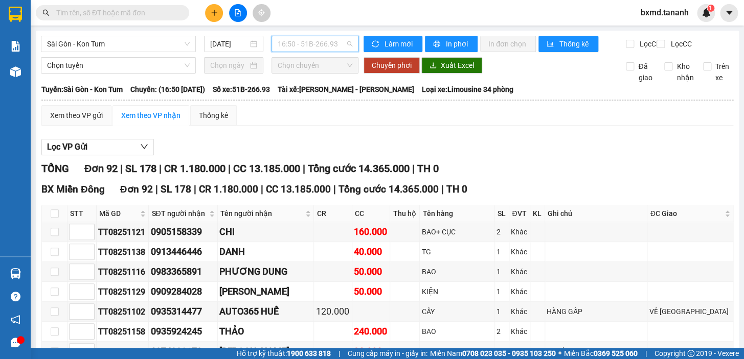
click at [317, 46] on span "16:50 - 51B-266.93" at bounding box center [315, 43] width 75 height 15
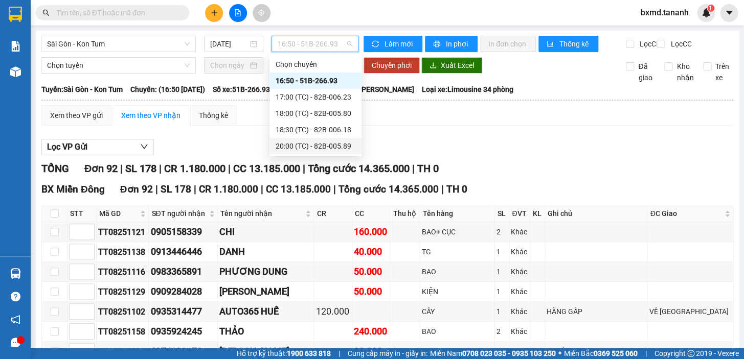
click at [324, 148] on div "20:00 (TC) - 82B-005.89" at bounding box center [316, 146] width 80 height 11
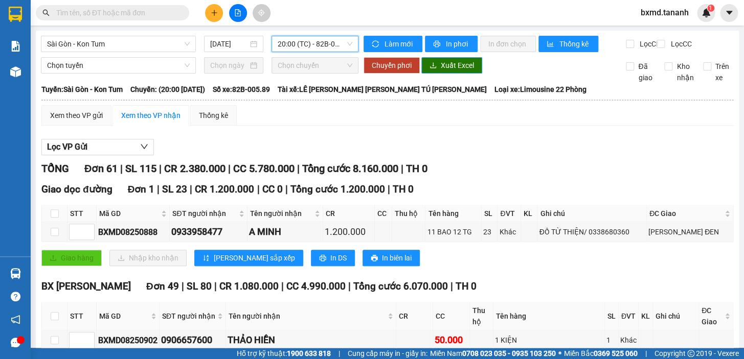
click at [454, 71] on span "Xuất Excel" at bounding box center [457, 65] width 33 height 11
